Goal: Information Seeking & Learning: Learn about a topic

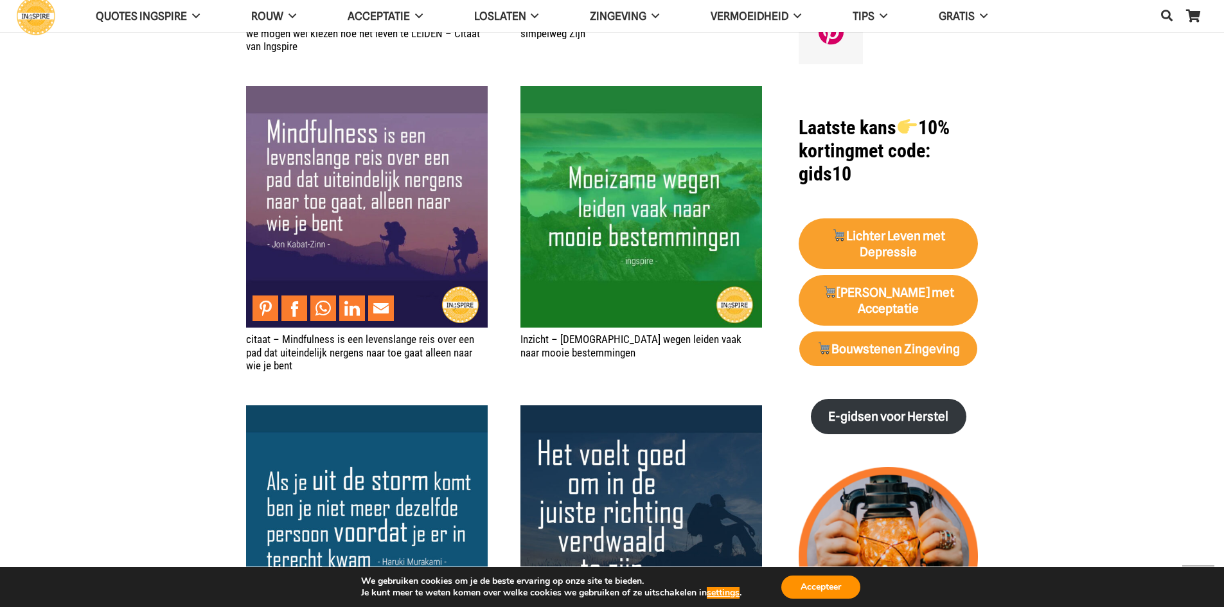
scroll to position [1221, 0]
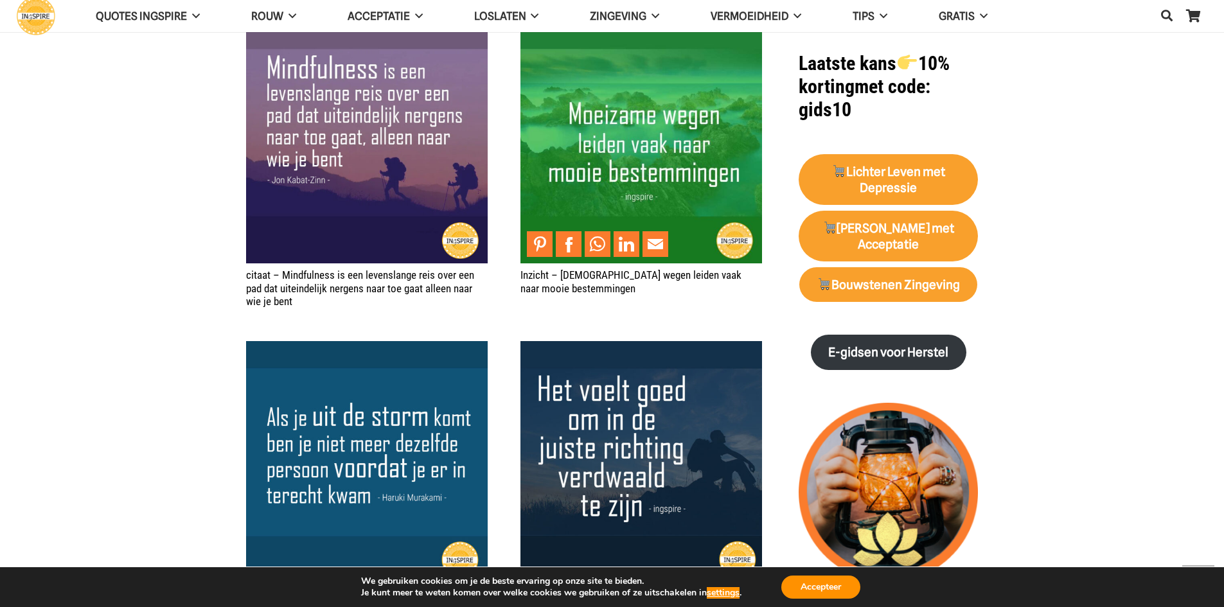
click at [570, 110] on img "Inzicht – Moeizame wegen leiden vaak naar mooie bestemmingen" at bounding box center [641, 143] width 242 height 242
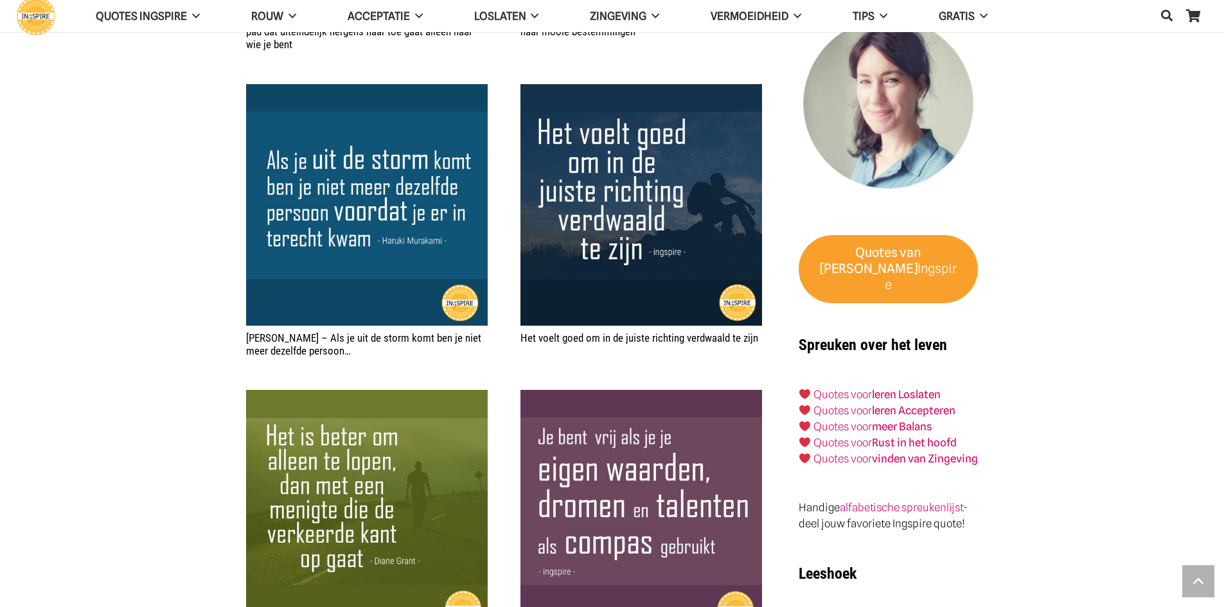
scroll to position [1606, 0]
